Goal: Task Accomplishment & Management: Use online tool/utility

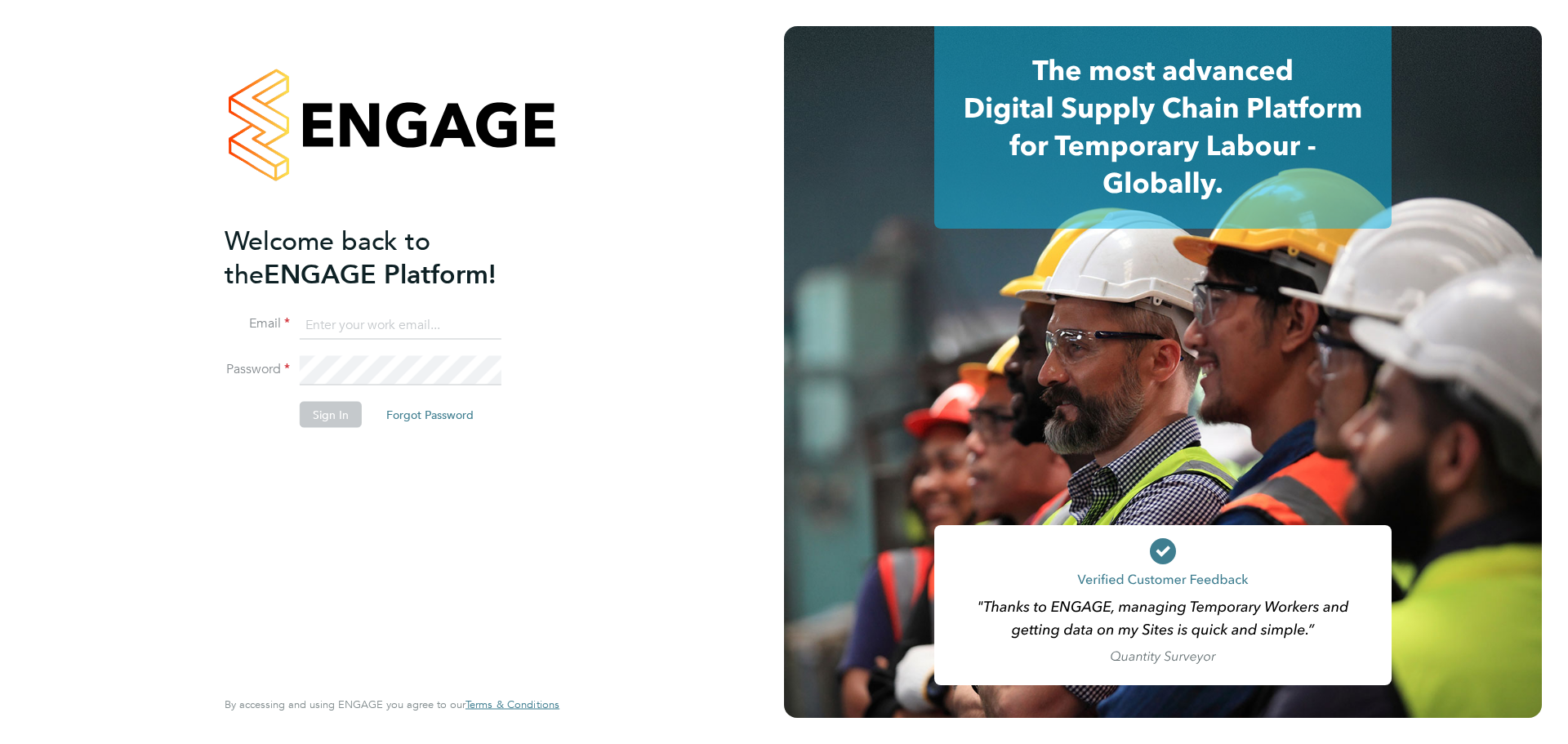
type input "lorraine.smith@wates.co.uk"
click at [327, 417] on button "Sign In" at bounding box center [331, 413] width 62 height 26
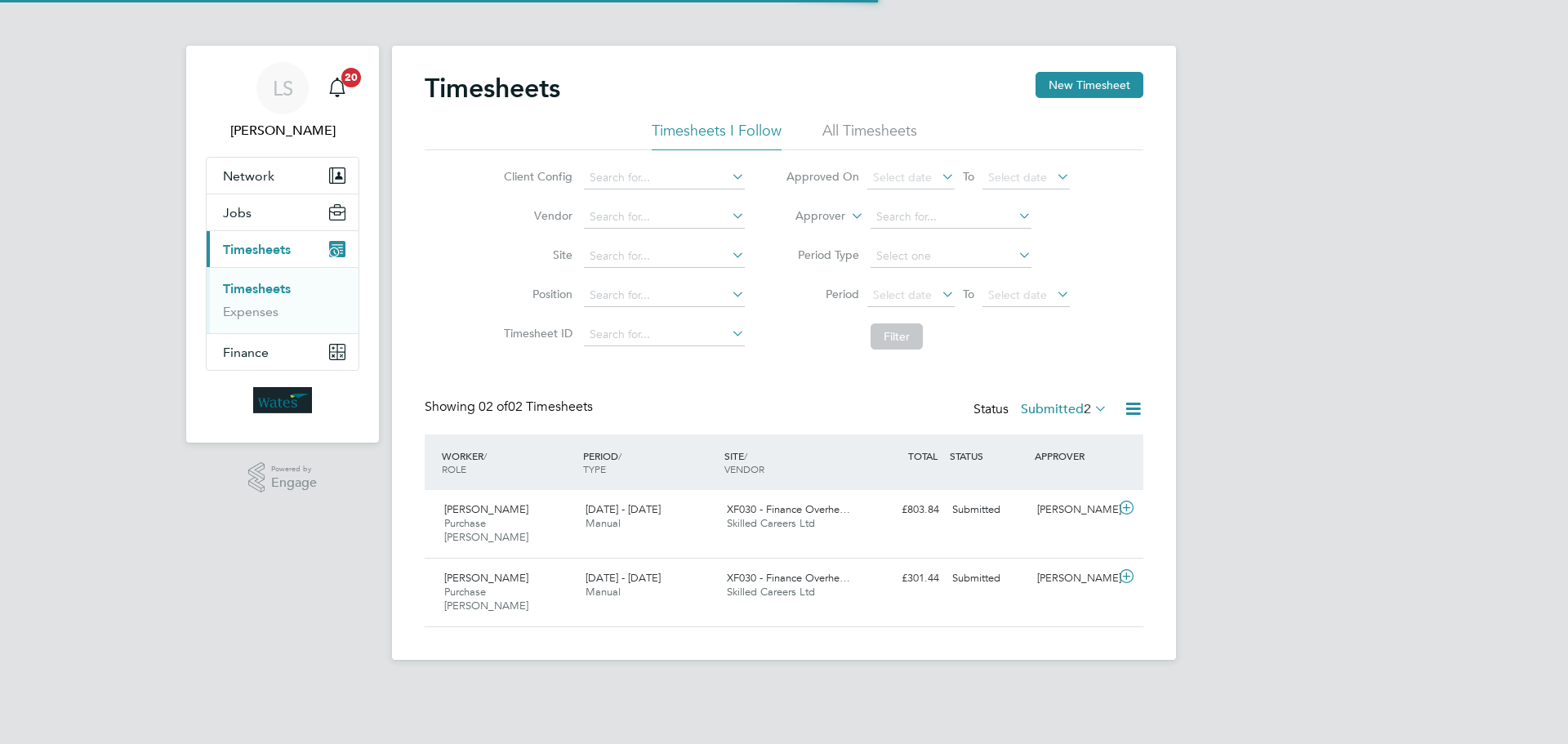
scroll to position [41, 142]
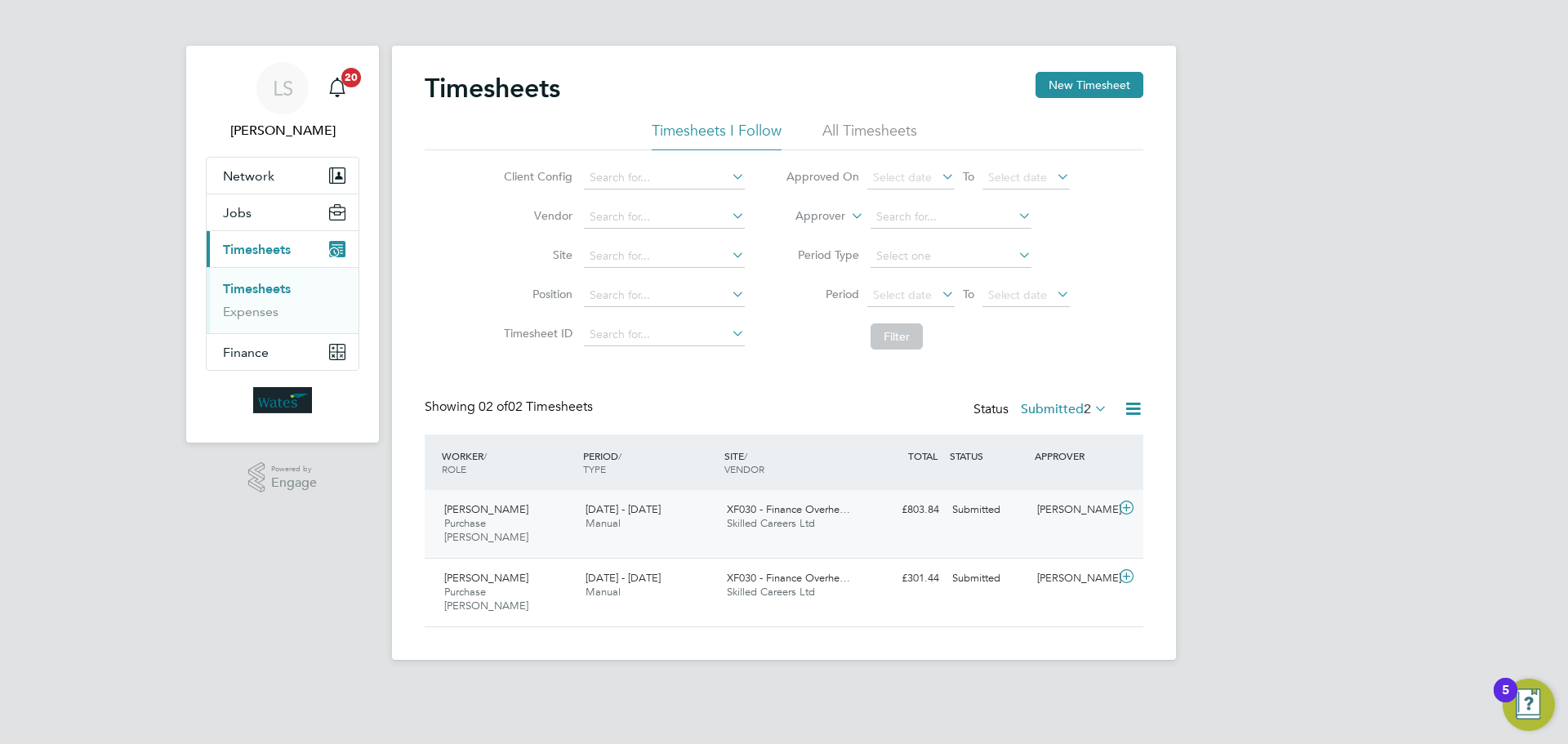
click at [1127, 512] on icon at bounding box center [1127, 508] width 21 height 14
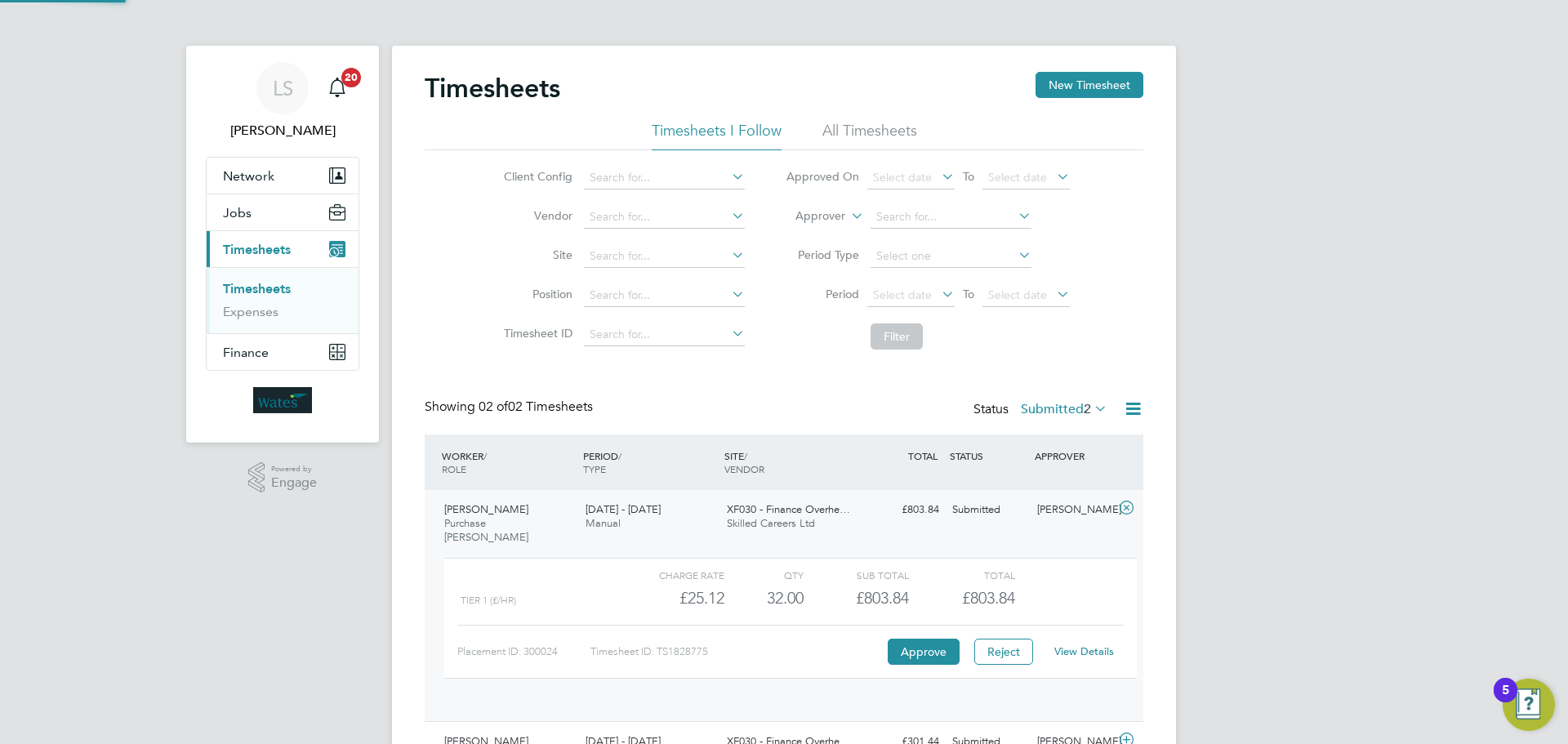
scroll to position [28, 159]
click at [923, 639] on button "Approve" at bounding box center [924, 651] width 72 height 26
click at [921, 643] on button "Approve" at bounding box center [924, 651] width 72 height 26
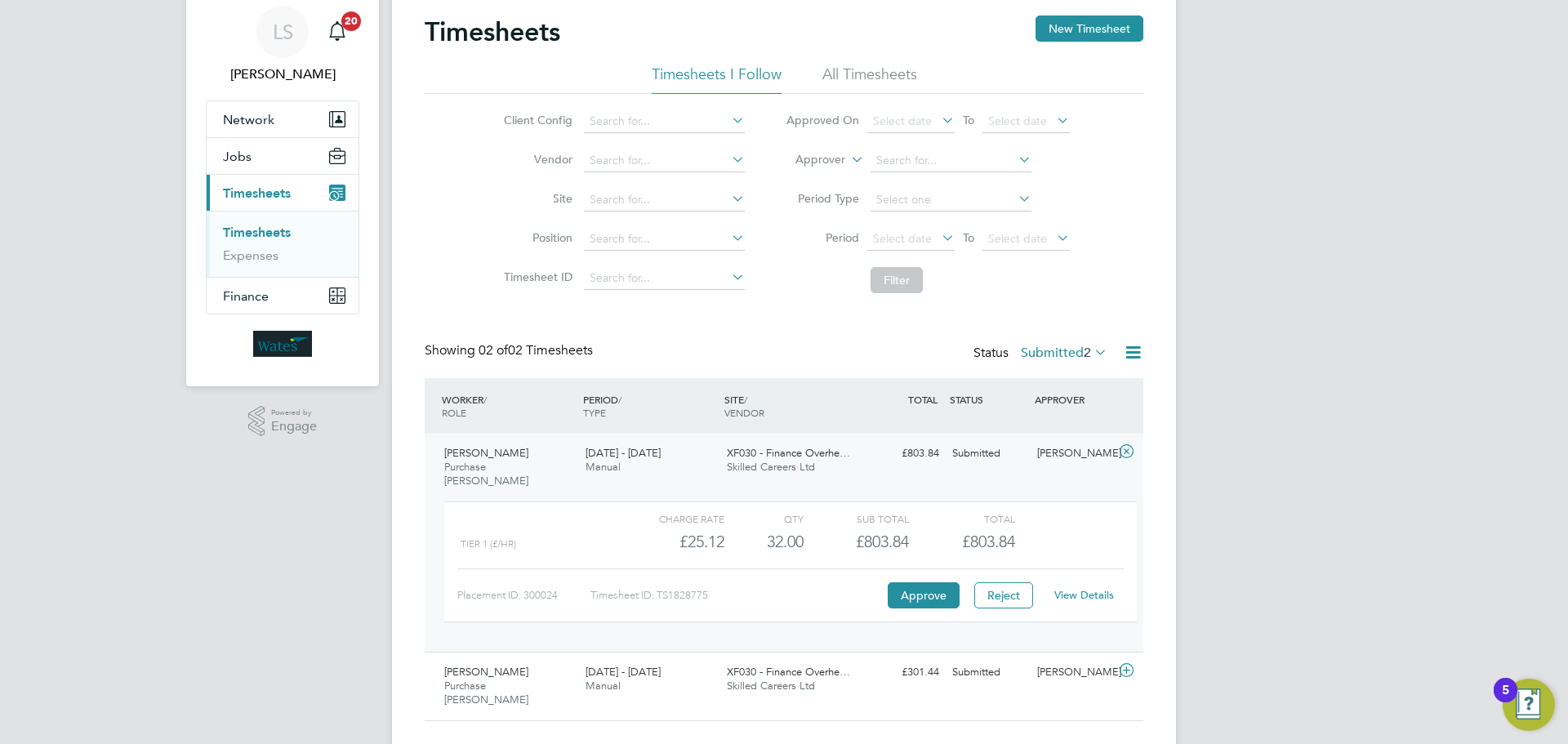
scroll to position [65, 0]
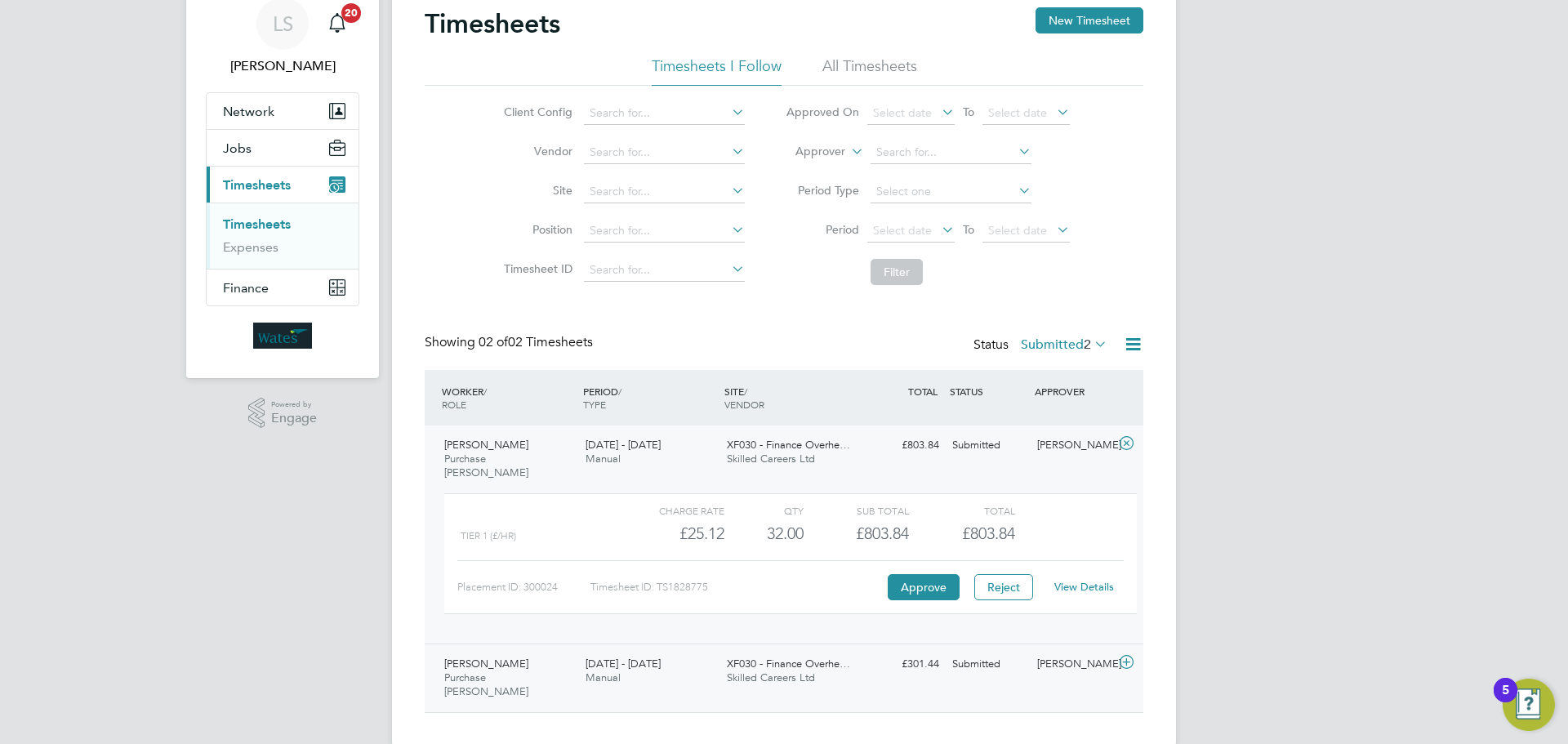
click at [1128, 656] on icon at bounding box center [1127, 662] width 21 height 14
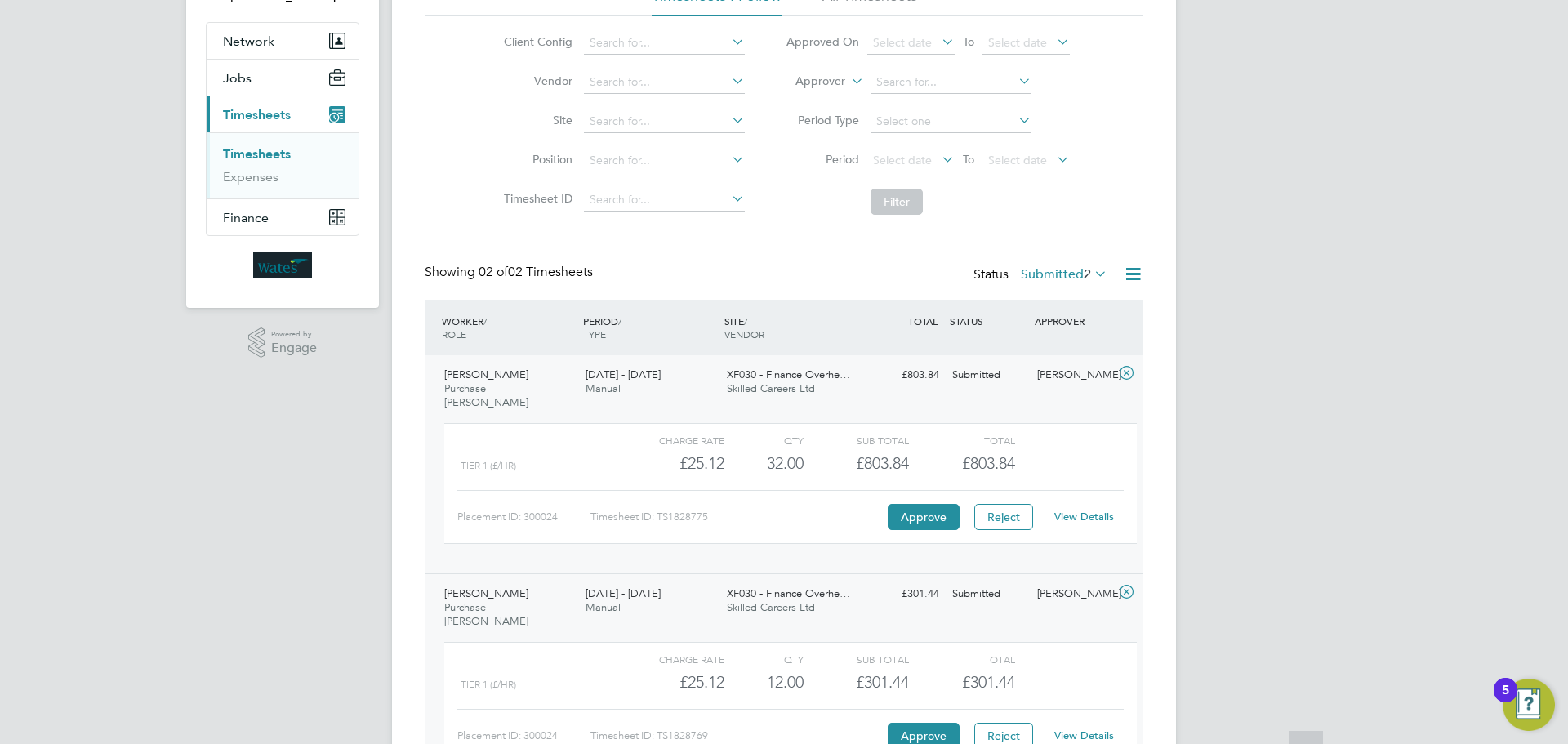
scroll to position [215, 0]
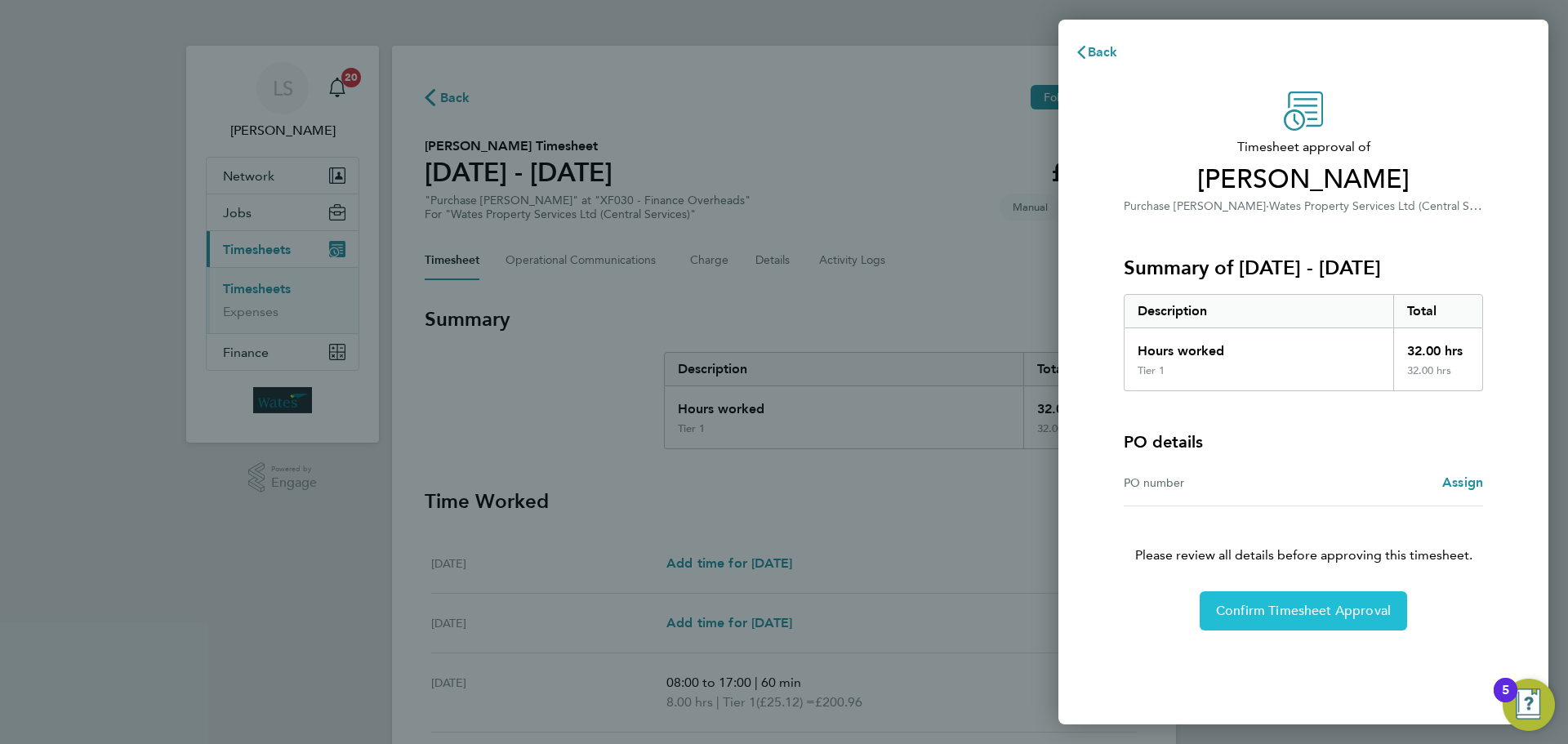
click at [1311, 614] on span "Confirm Timesheet Approval" at bounding box center [1304, 611] width 175 height 16
click at [1310, 614] on span "Confirm Timesheet Approval" at bounding box center [1304, 611] width 175 height 16
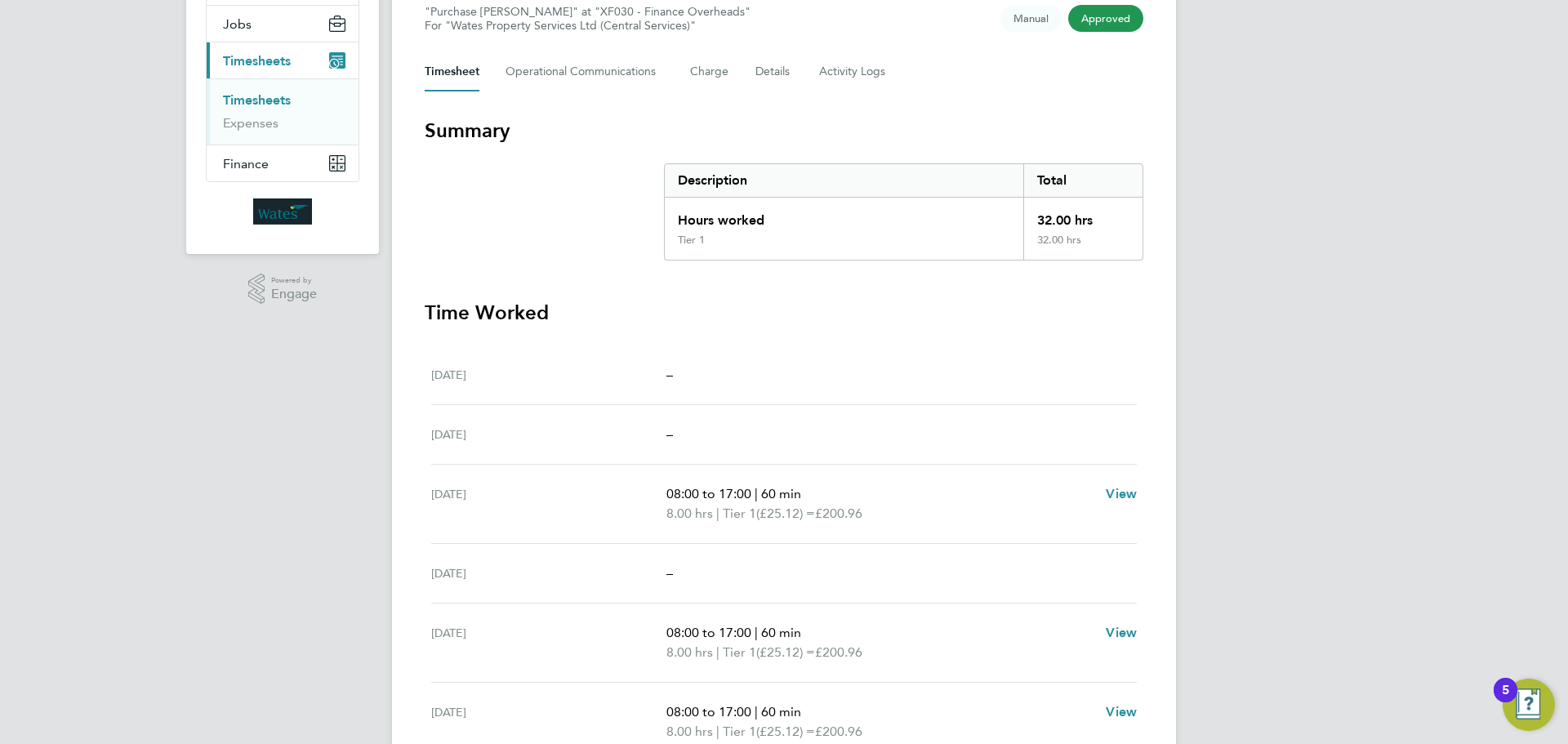
scroll to position [188, 0]
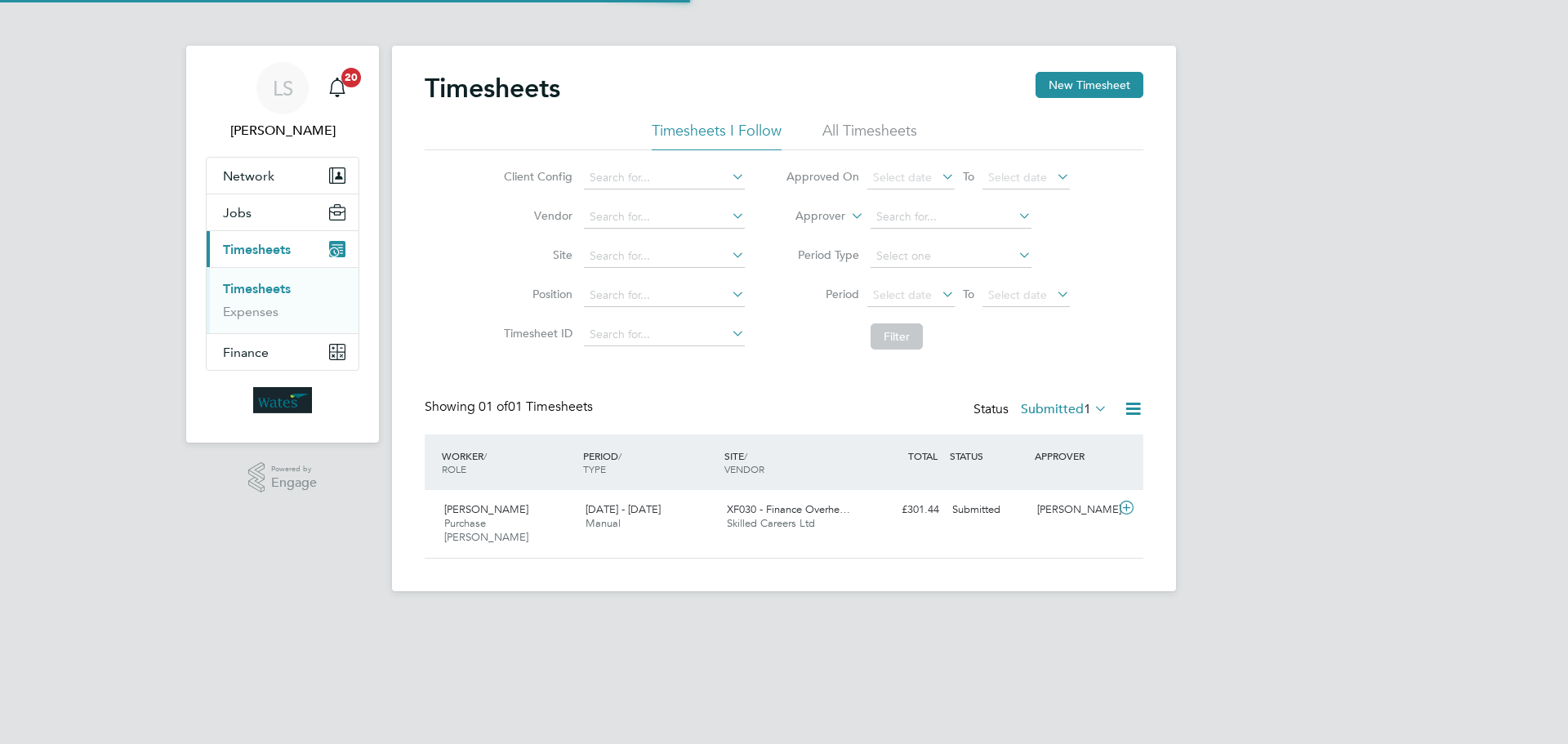
scroll to position [41, 142]
click at [1126, 509] on icon at bounding box center [1127, 508] width 21 height 14
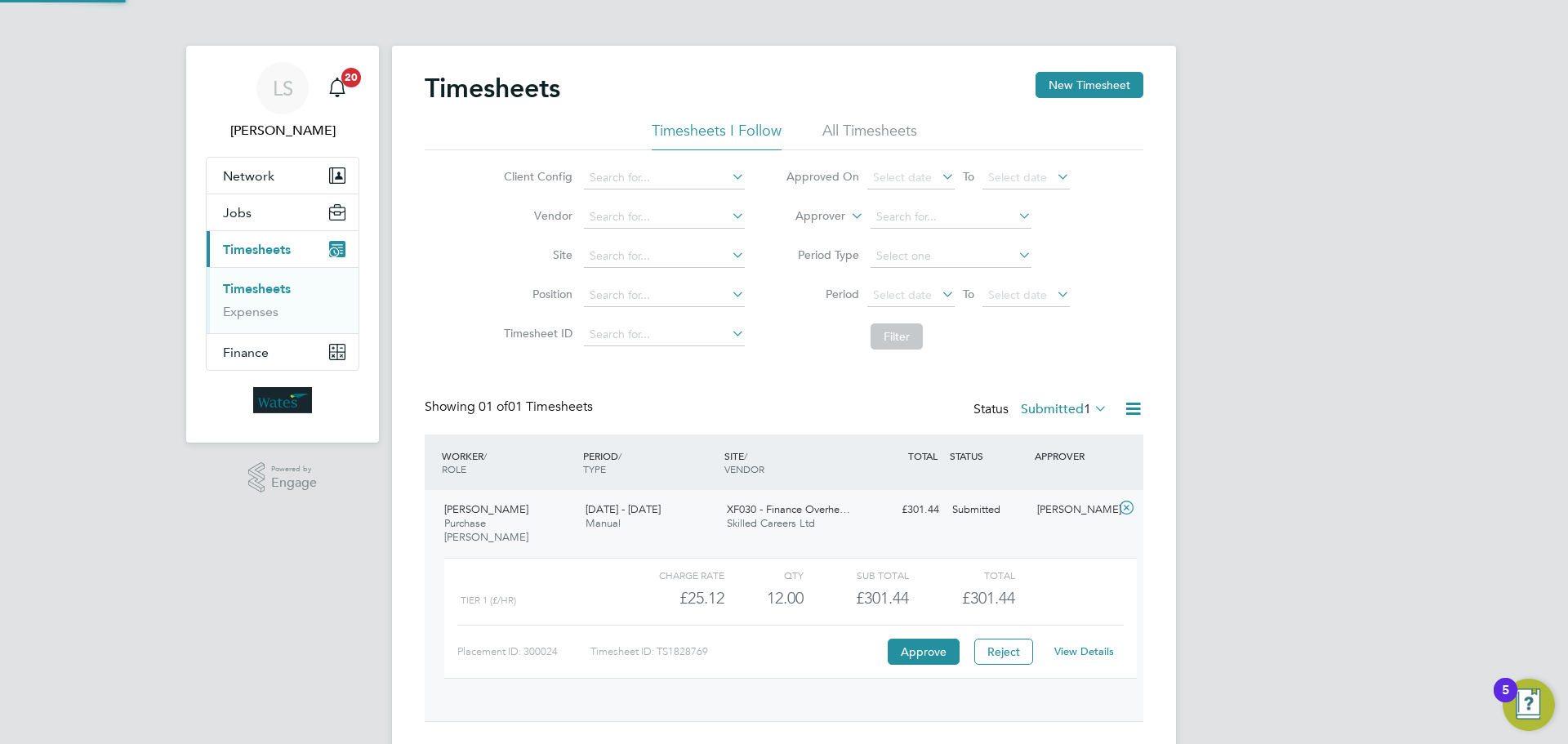
scroll to position [28, 159]
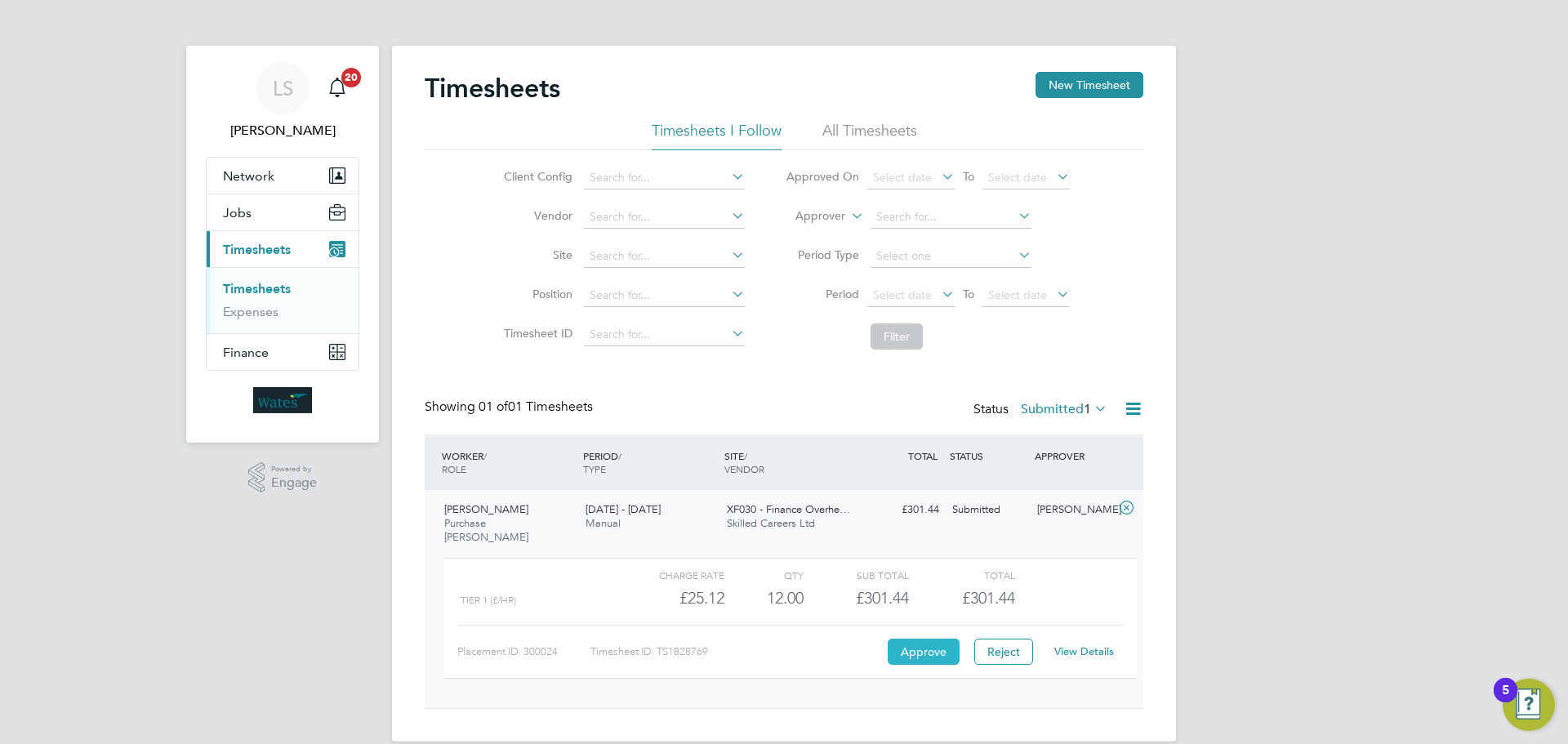
click at [908, 642] on button "Approve" at bounding box center [924, 651] width 72 height 26
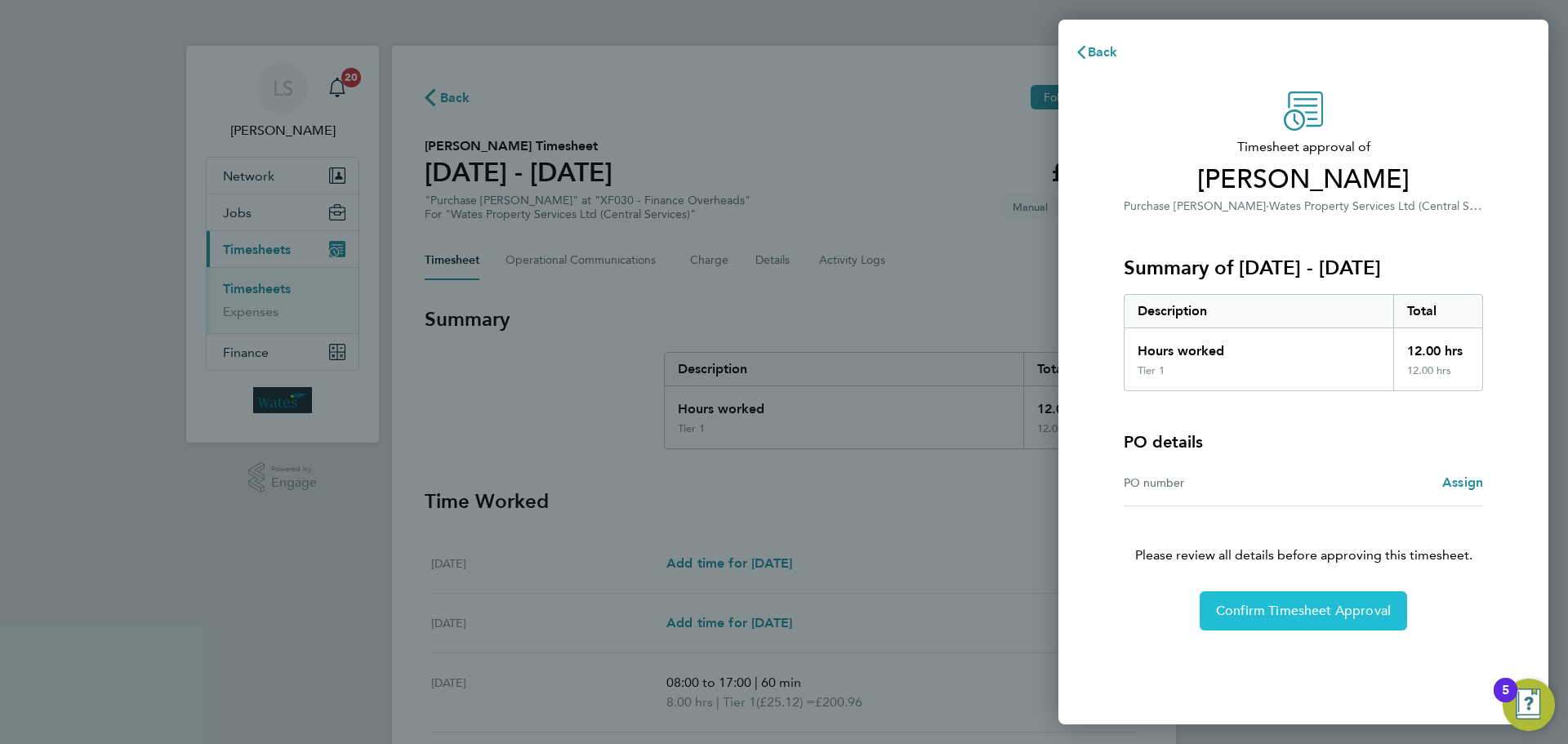
click at [1289, 613] on span "Confirm Timesheet Approval" at bounding box center [1304, 611] width 175 height 16
